Goal: Obtain resource: Download file/media

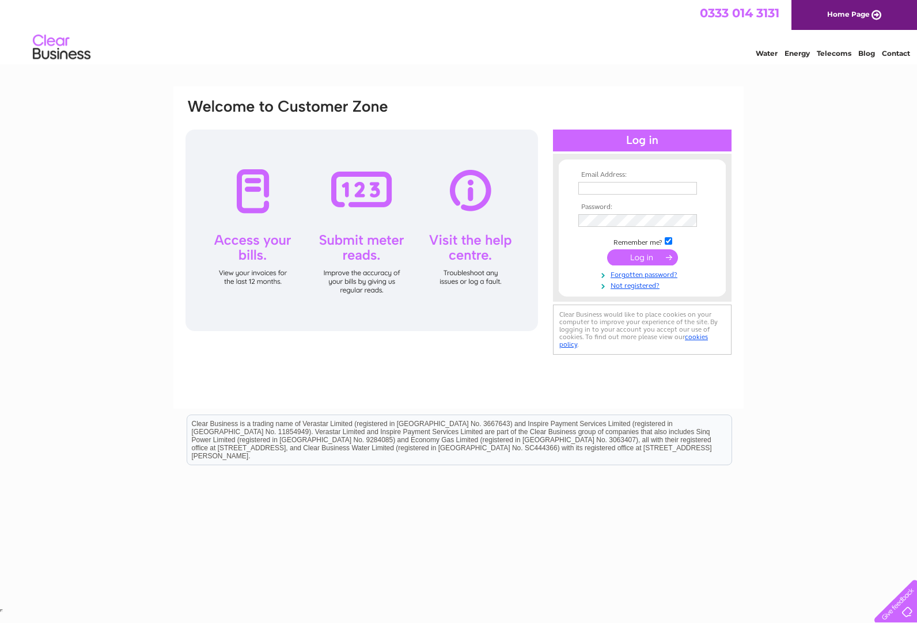
type input "ian@southyorkshirewelding.co.uk"
click at [642, 255] on input "submit" at bounding box center [642, 257] width 71 height 16
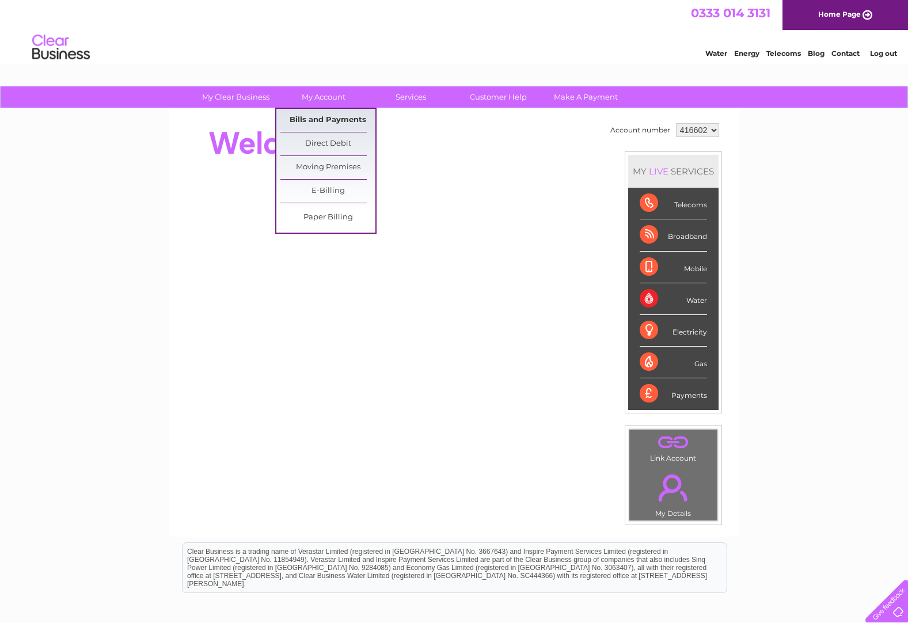
click at [337, 119] on link "Bills and Payments" at bounding box center [327, 120] width 95 height 23
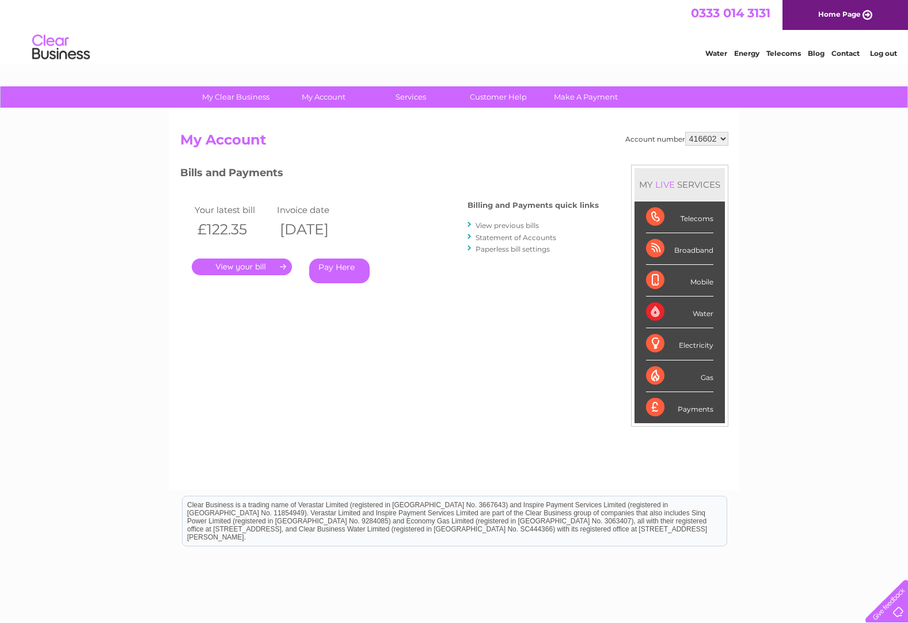
click at [499, 227] on link "View previous bills" at bounding box center [507, 225] width 63 height 9
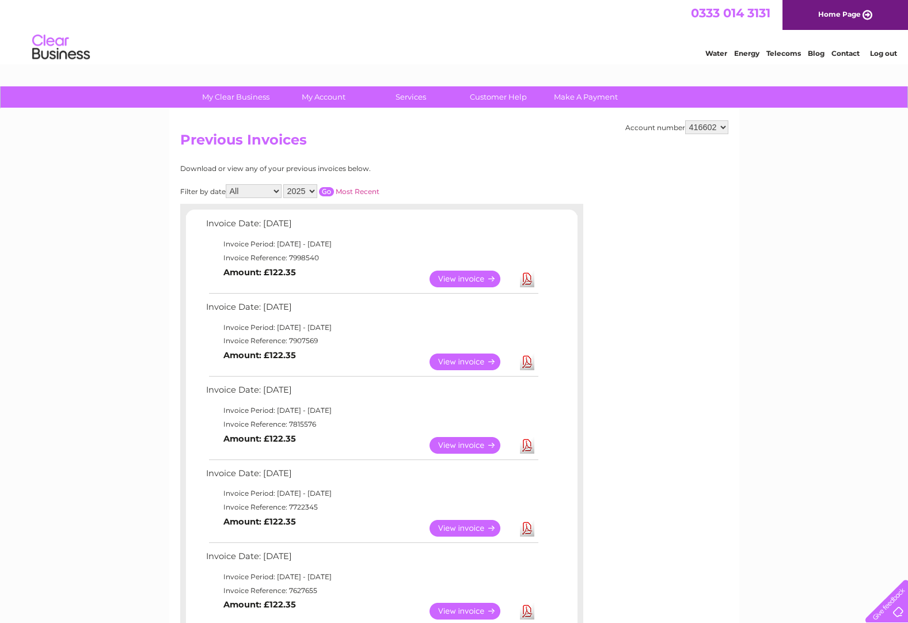
click at [526, 362] on link "Download" at bounding box center [527, 362] width 14 height 17
click at [526, 278] on link "Download" at bounding box center [527, 279] width 14 height 17
